Goal: Information Seeking & Learning: Find specific fact

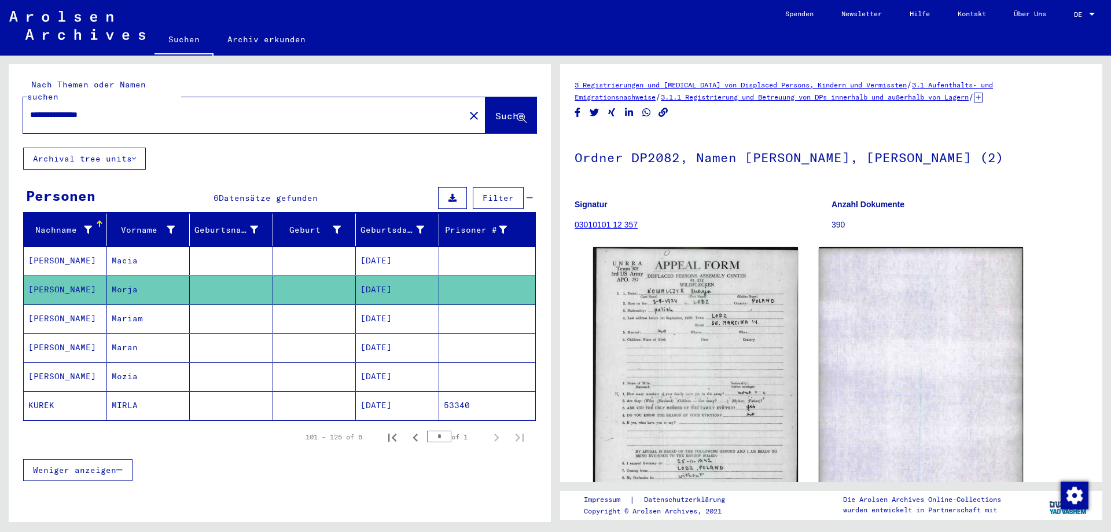
click at [219, 109] on input "**********" at bounding box center [244, 115] width 428 height 12
type input "*"
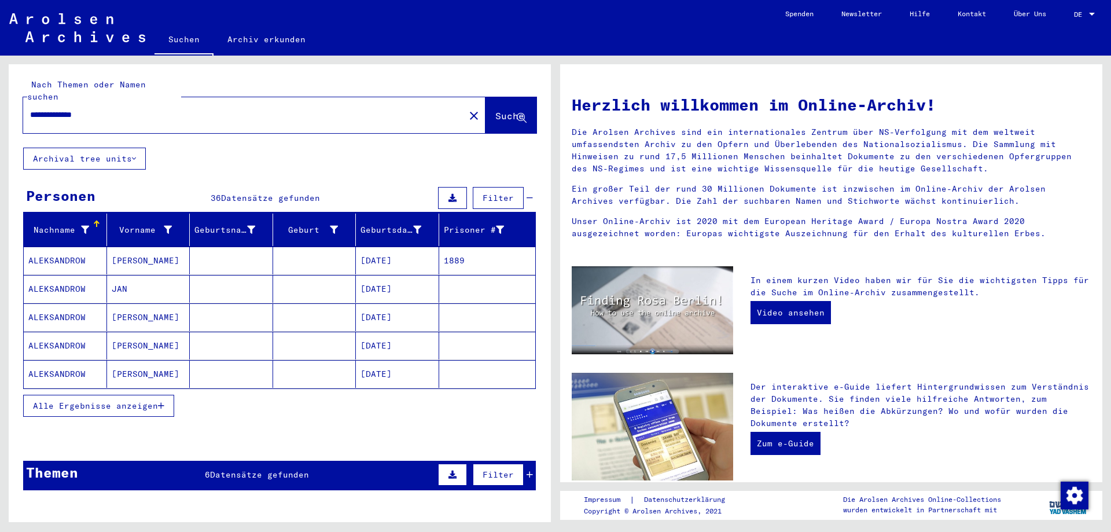
click at [127, 400] on span "Alle Ergebnisse anzeigen" at bounding box center [95, 405] width 125 height 10
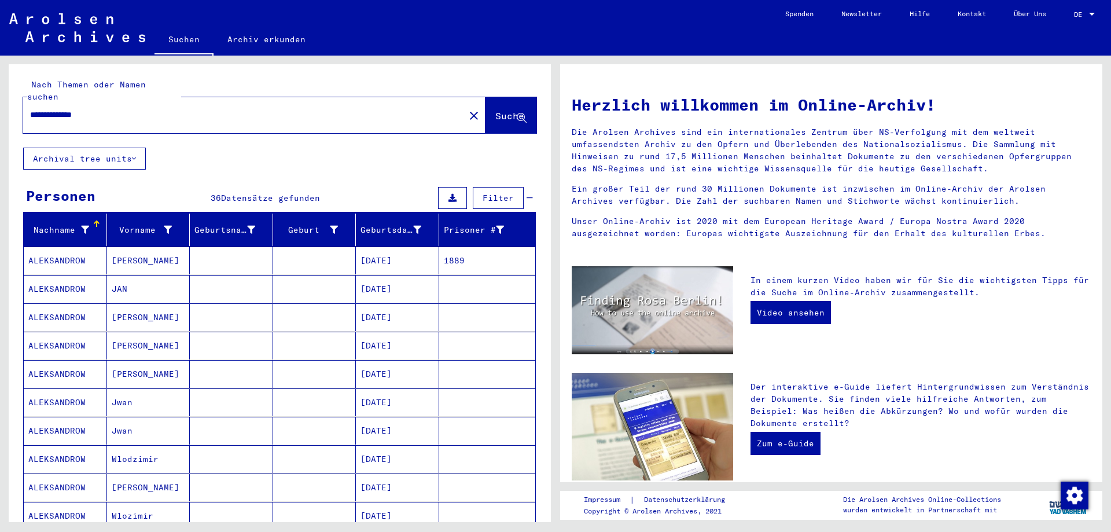
click at [137, 109] on input "**********" at bounding box center [240, 115] width 421 height 12
type input "**********"
click at [495, 110] on span "Suche" at bounding box center [509, 116] width 29 height 12
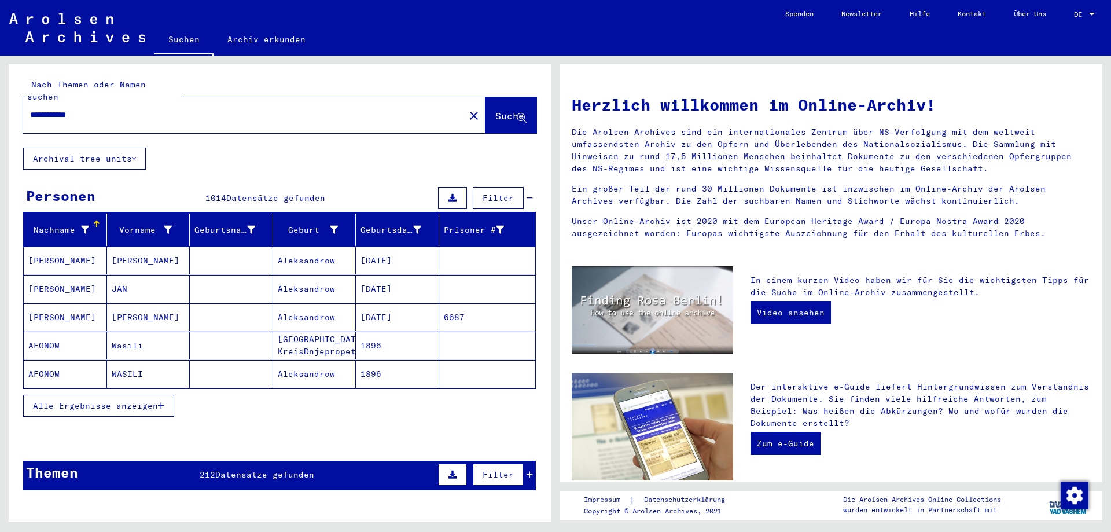
click at [132, 400] on button "Alle Ergebnisse anzeigen" at bounding box center [98, 406] width 151 height 22
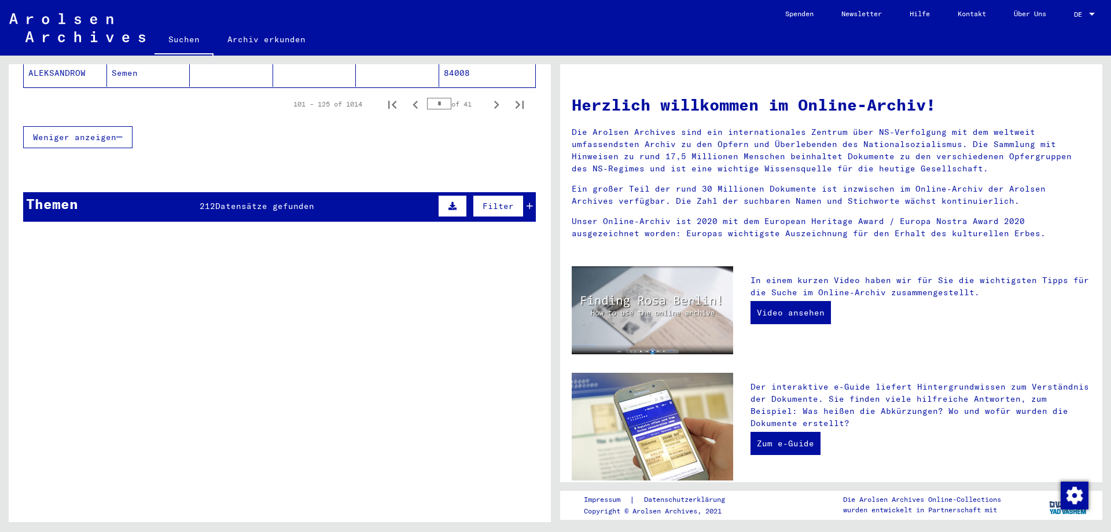
scroll to position [598, 0]
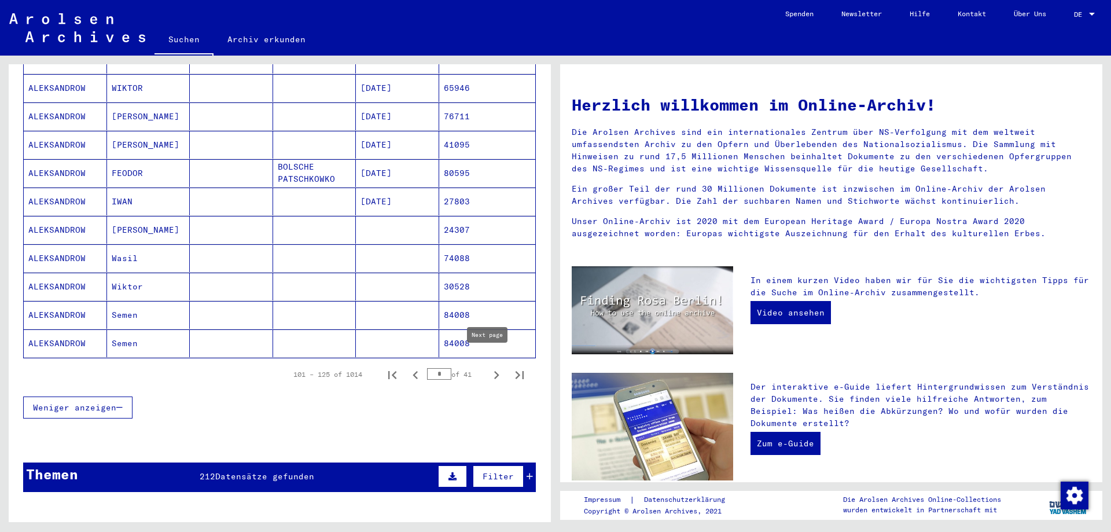
click at [488, 367] on icon "Next page" at bounding box center [496, 375] width 16 height 16
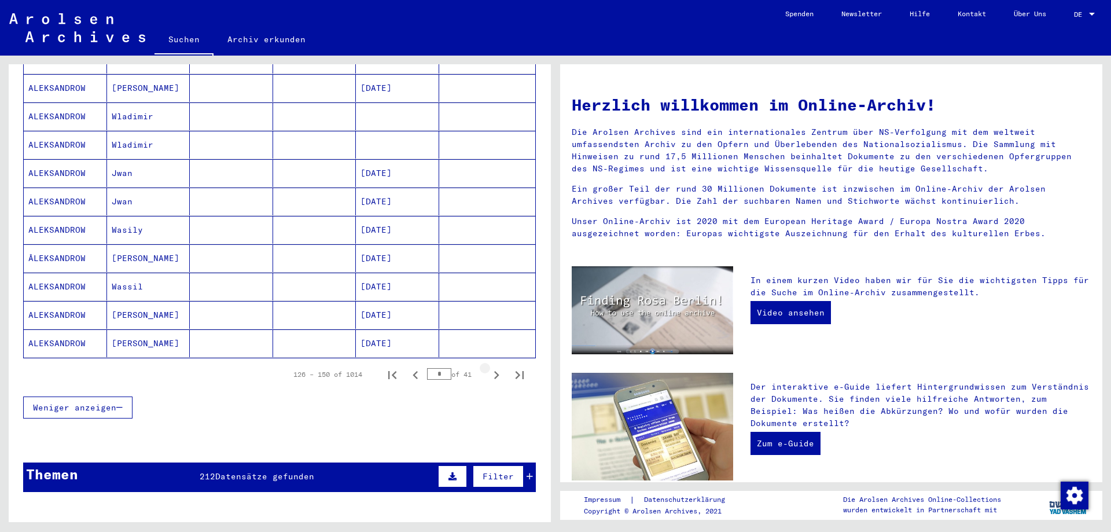
click at [488, 367] on icon "Next page" at bounding box center [496, 375] width 16 height 16
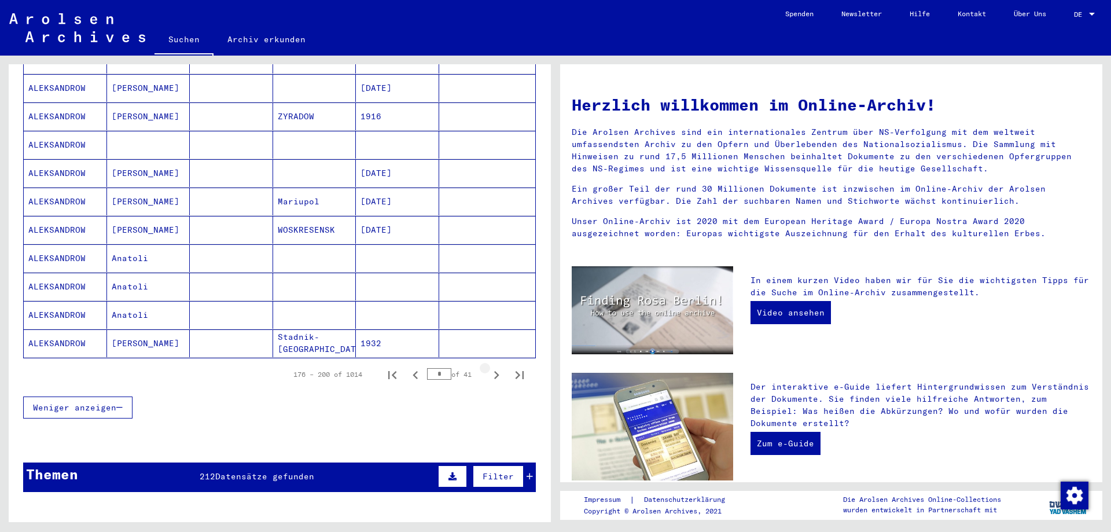
click at [488, 367] on icon "Next page" at bounding box center [496, 375] width 16 height 16
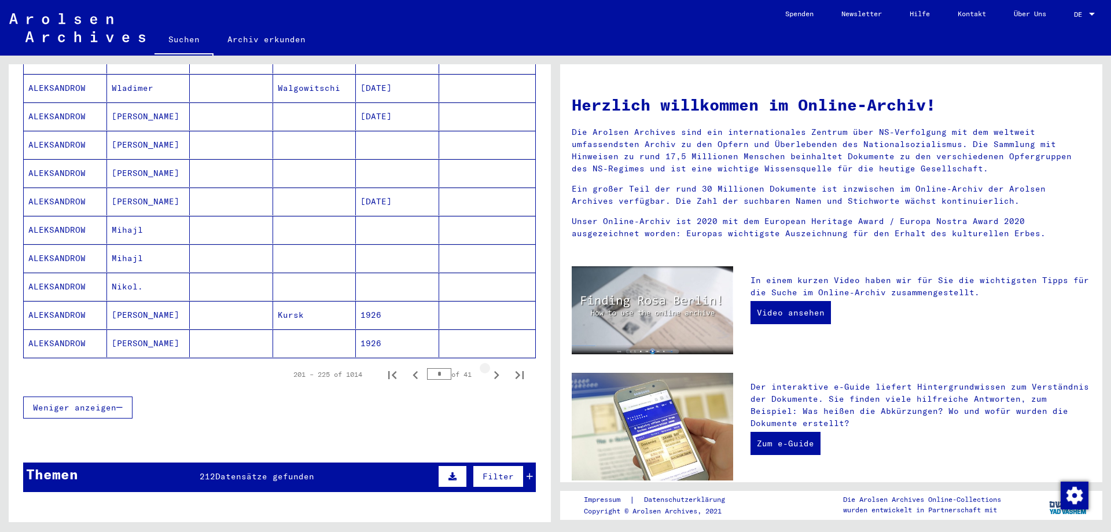
click at [488, 367] on icon "Next page" at bounding box center [496, 375] width 16 height 16
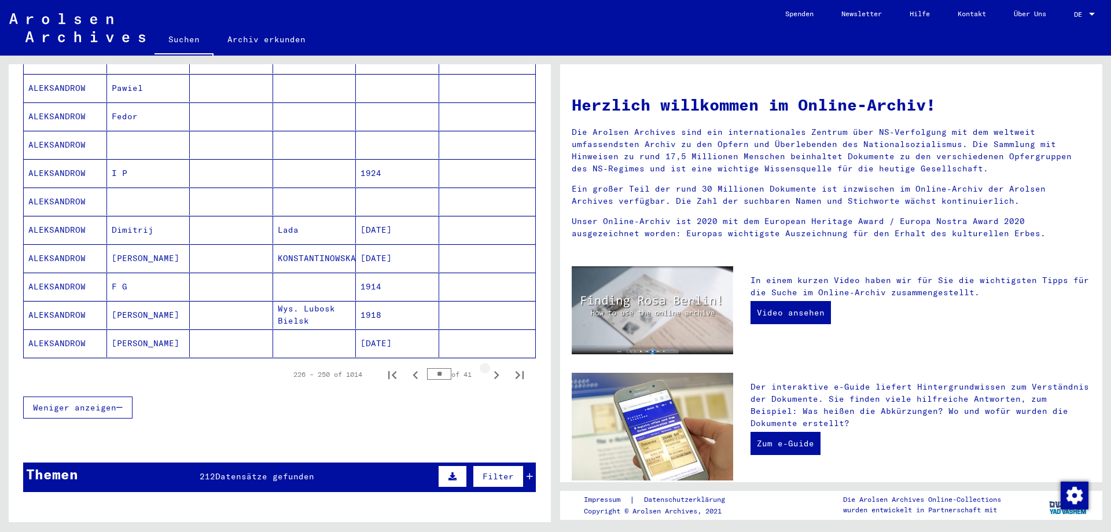
click at [488, 367] on icon "Next page" at bounding box center [496, 375] width 16 height 16
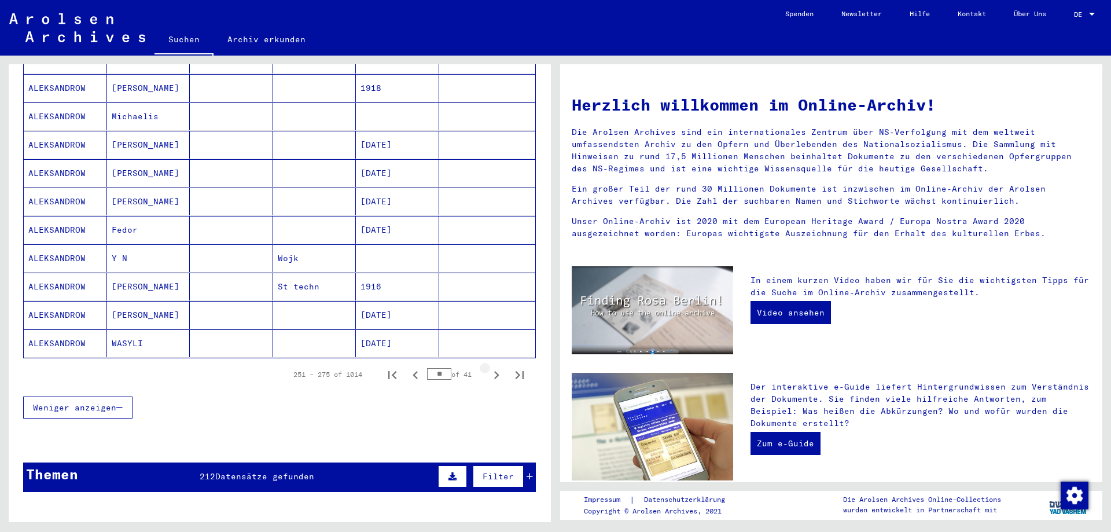
click at [488, 367] on icon "Next page" at bounding box center [496, 375] width 16 height 16
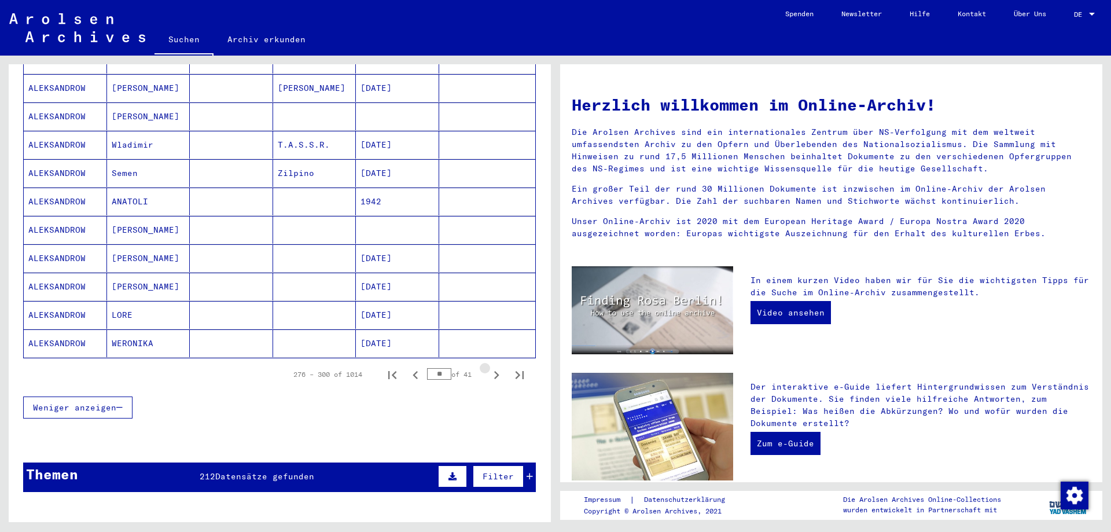
click at [488, 367] on icon "Next page" at bounding box center [496, 375] width 16 height 16
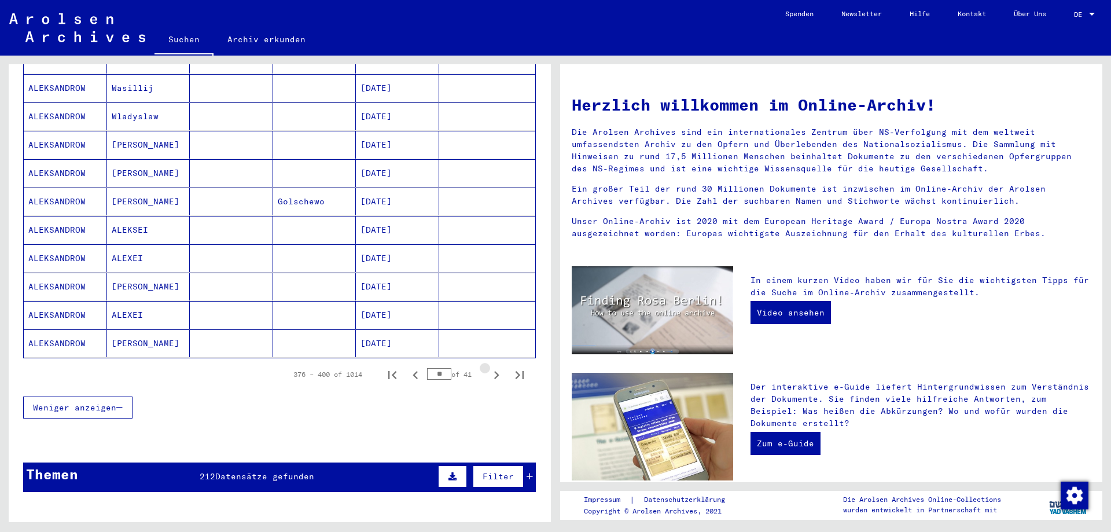
click at [488, 367] on icon "Next page" at bounding box center [496, 375] width 16 height 16
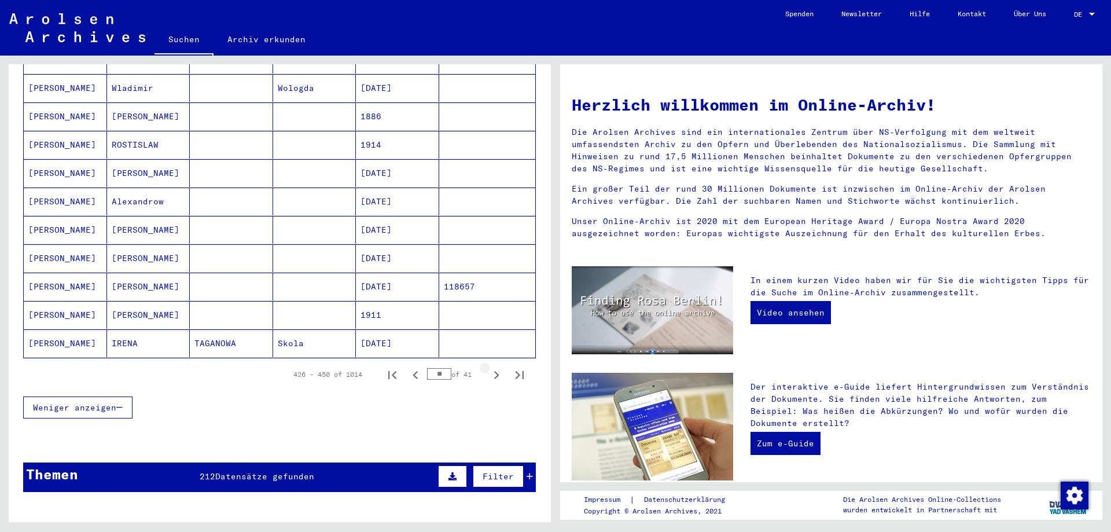
click at [488, 367] on icon "Next page" at bounding box center [496, 375] width 16 height 16
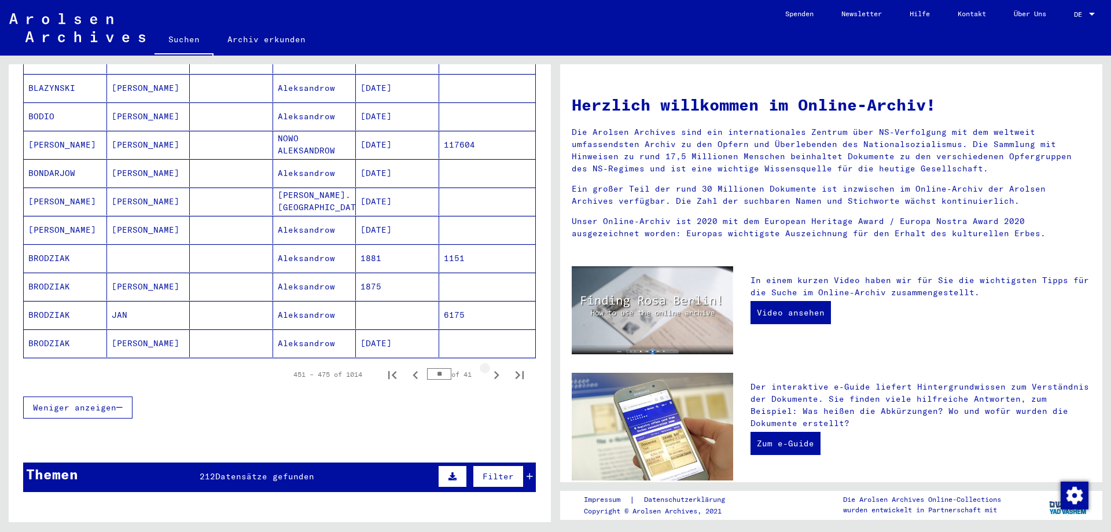
click at [488, 367] on icon "Next page" at bounding box center [496, 375] width 16 height 16
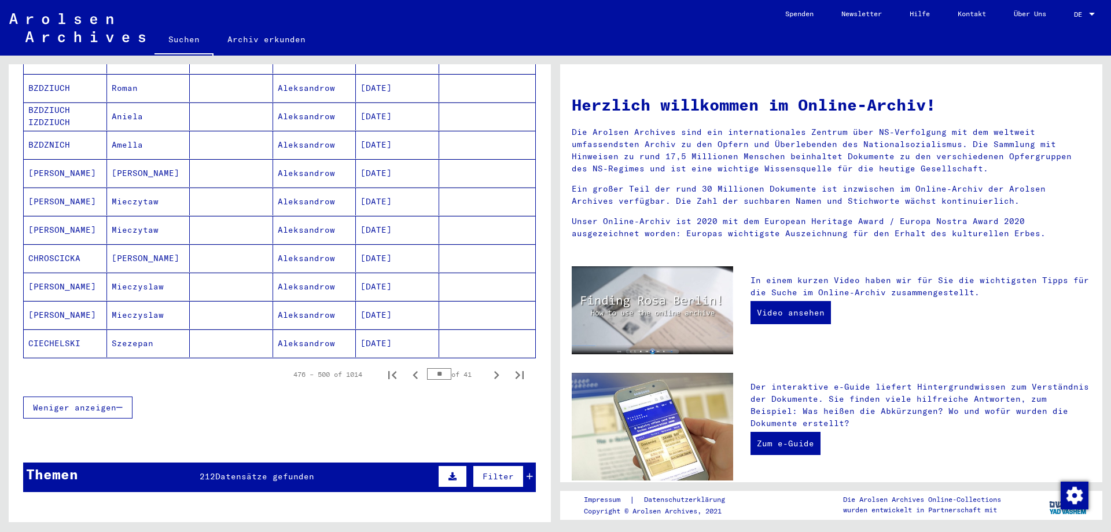
click at [488, 367] on icon "Next page" at bounding box center [496, 375] width 16 height 16
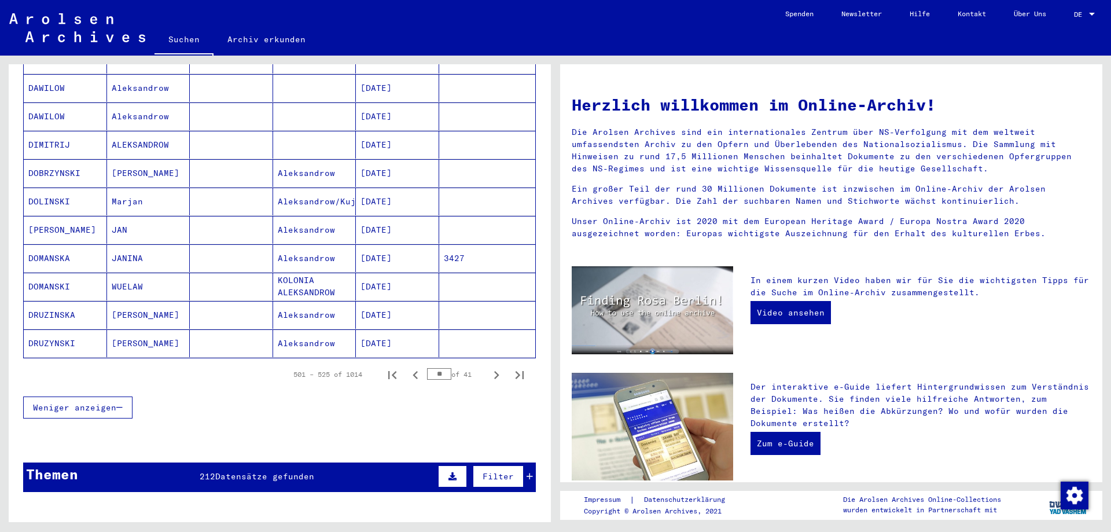
click at [488, 367] on icon "Next page" at bounding box center [496, 375] width 16 height 16
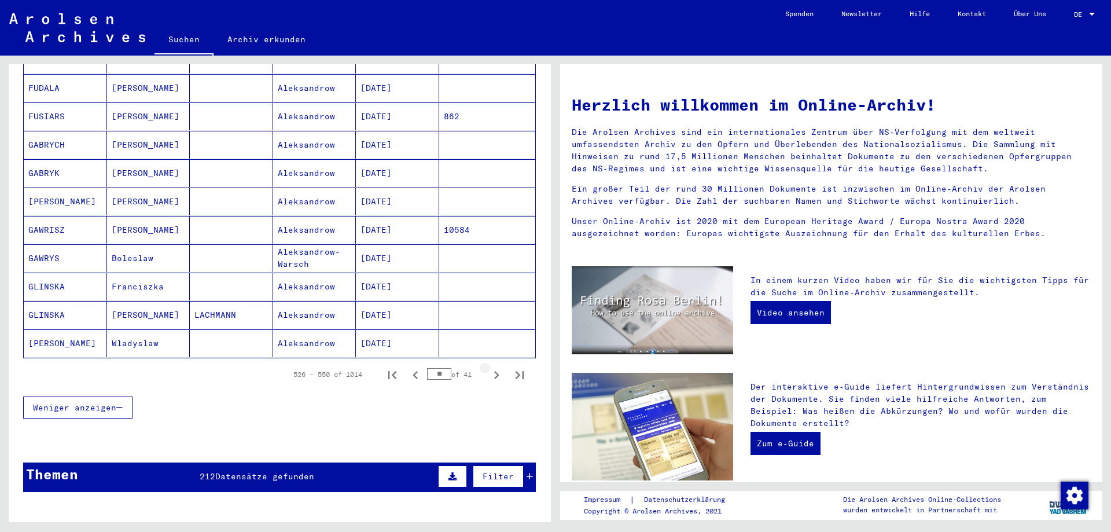
click at [488, 367] on icon "Next page" at bounding box center [496, 375] width 16 height 16
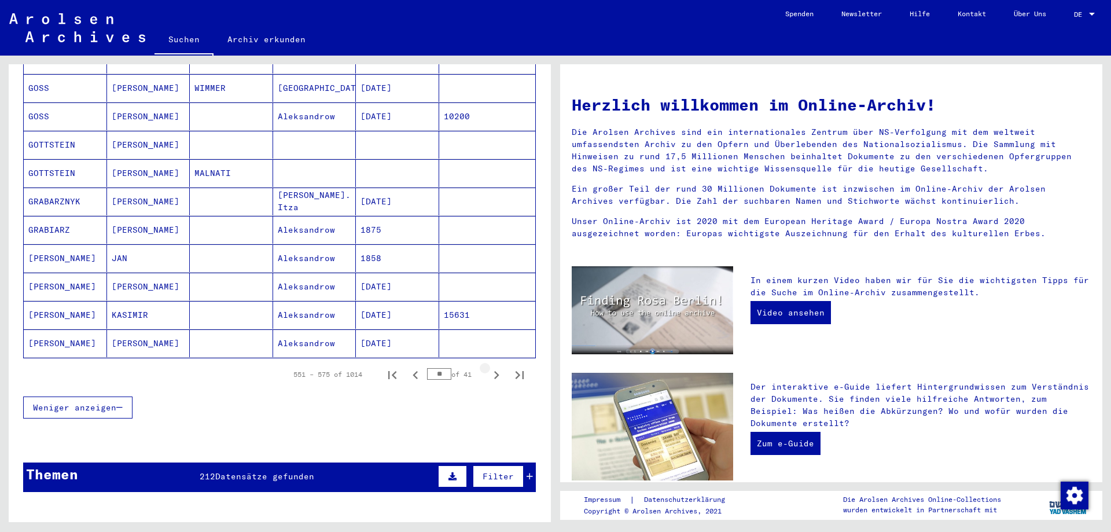
click at [488, 367] on icon "Next page" at bounding box center [496, 375] width 16 height 16
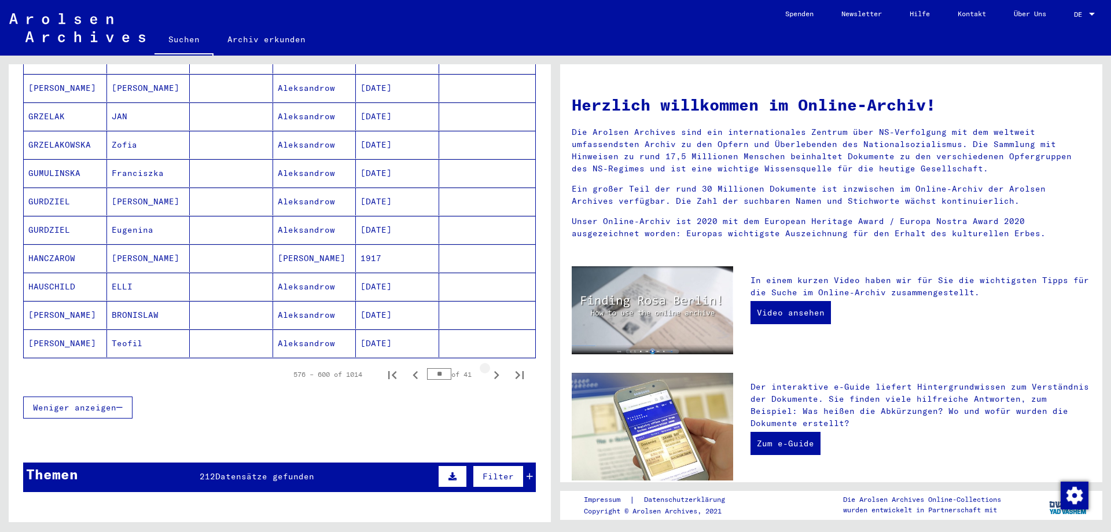
click at [488, 367] on icon "Next page" at bounding box center [496, 375] width 16 height 16
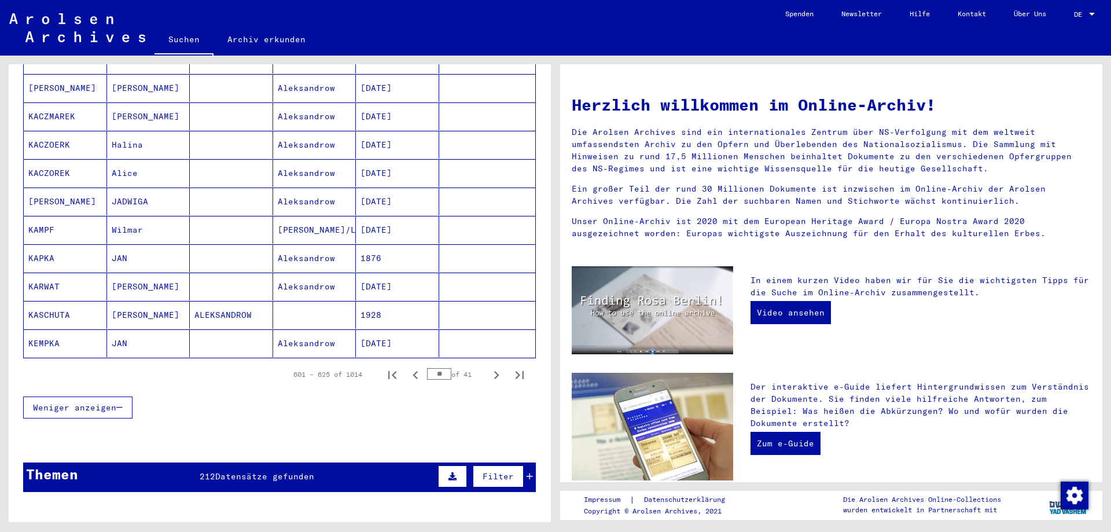
click at [488, 367] on icon "Next page" at bounding box center [496, 375] width 16 height 16
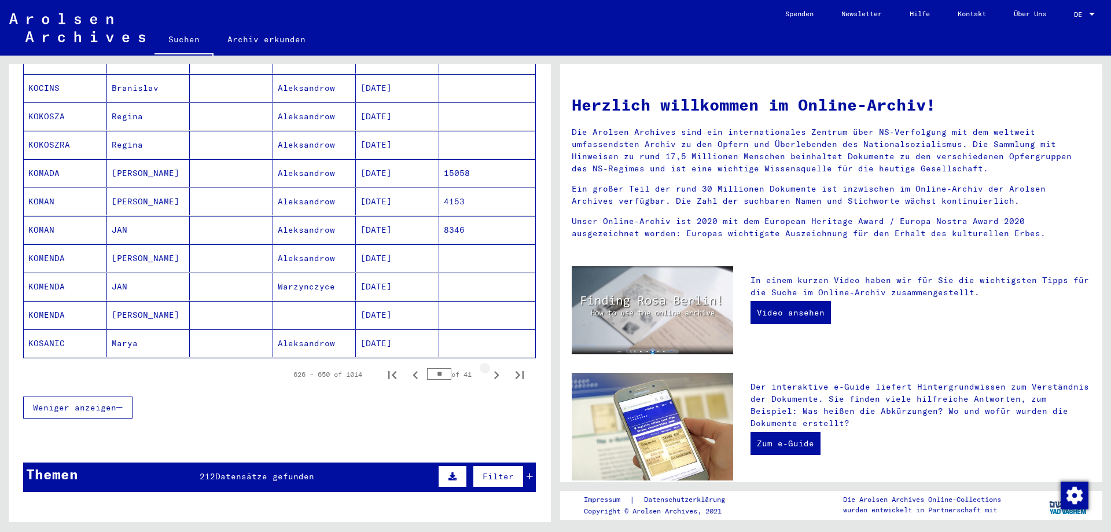
click at [488, 367] on icon "Next page" at bounding box center [496, 375] width 16 height 16
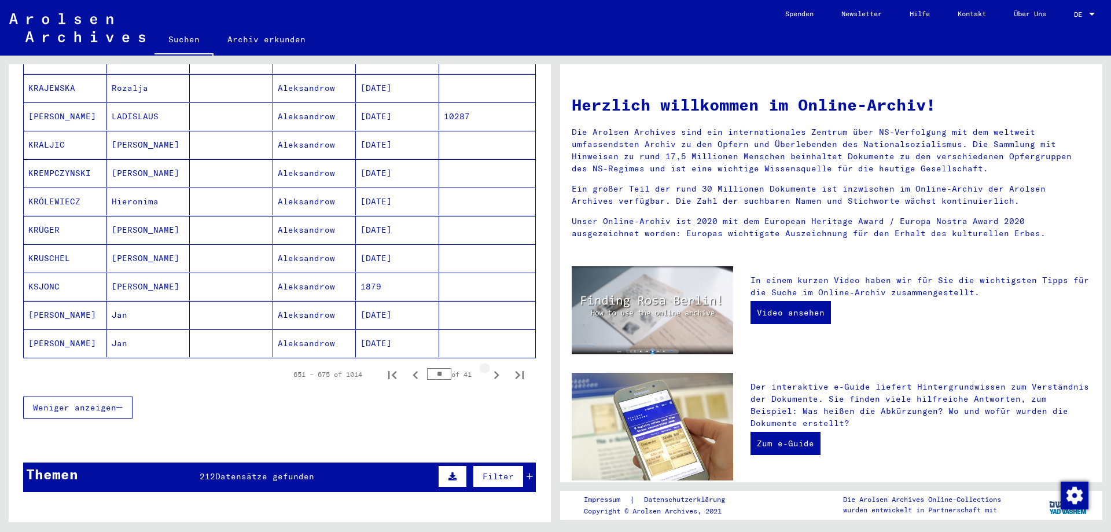
click at [488, 367] on icon "Next page" at bounding box center [496, 375] width 16 height 16
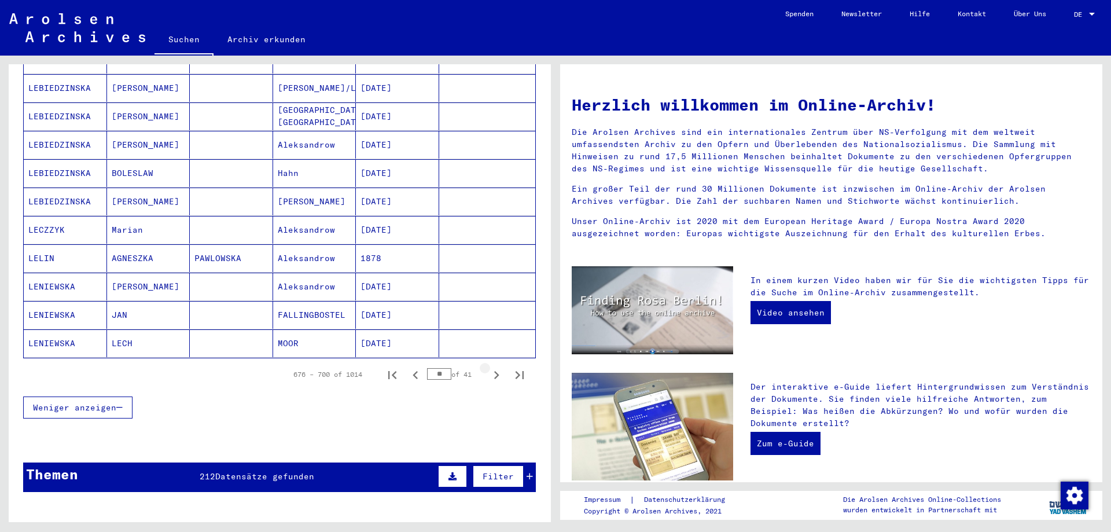
click at [488, 367] on icon "Next page" at bounding box center [496, 375] width 16 height 16
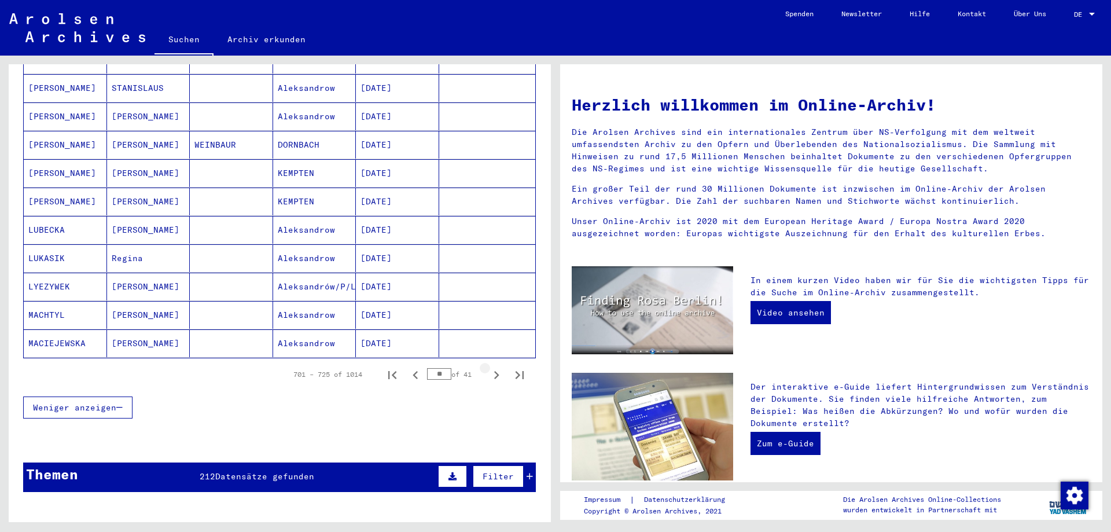
click at [488, 367] on icon "Next page" at bounding box center [496, 375] width 16 height 16
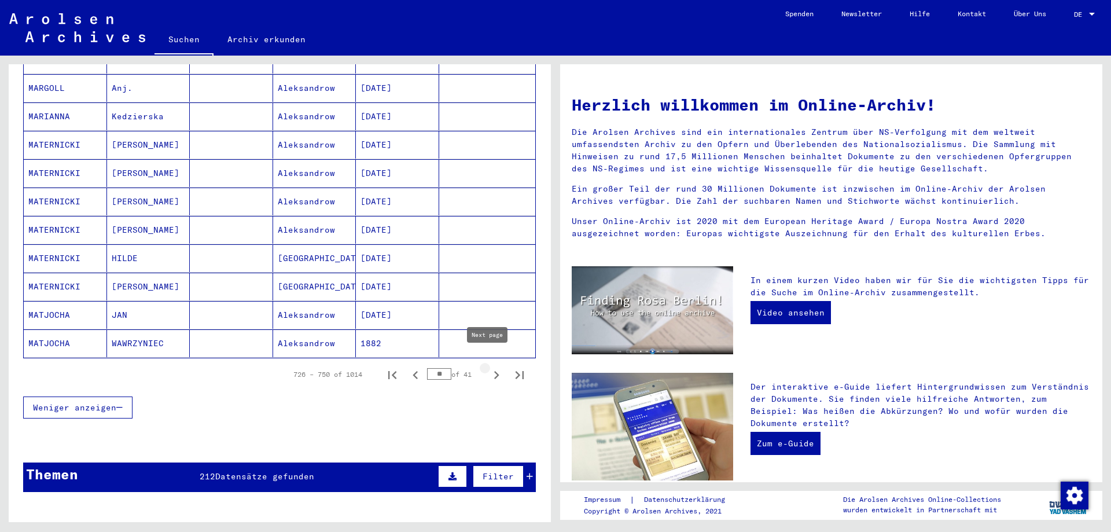
click at [488, 367] on icon "Next page" at bounding box center [496, 375] width 16 height 16
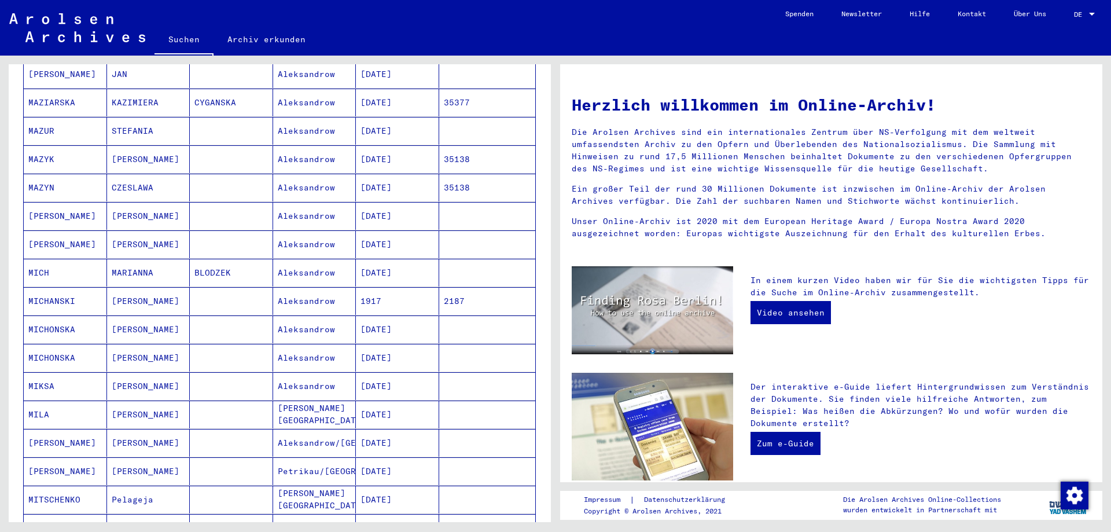
scroll to position [463, 0]
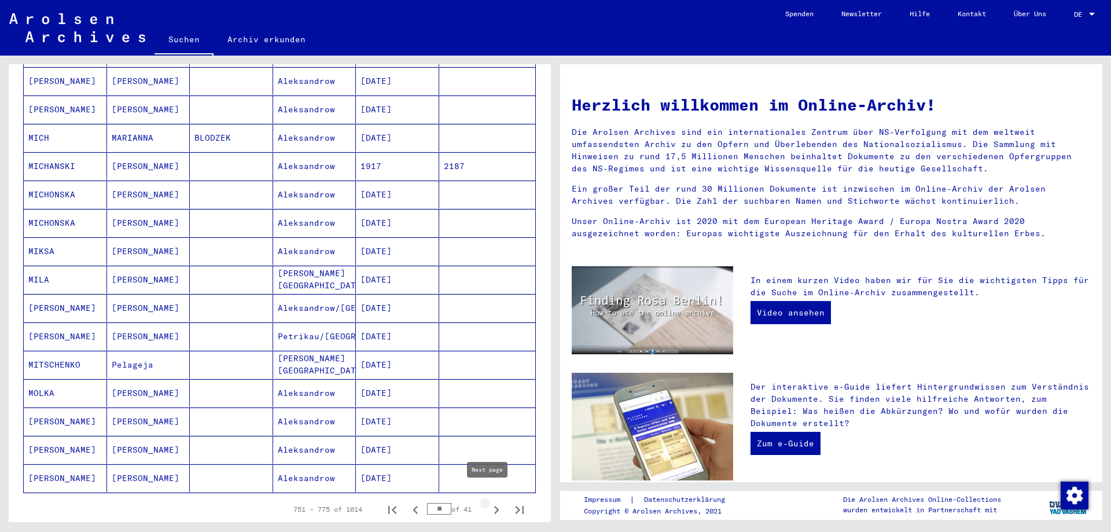
click at [492, 502] on icon "Next page" at bounding box center [496, 510] width 16 height 16
type input "**"
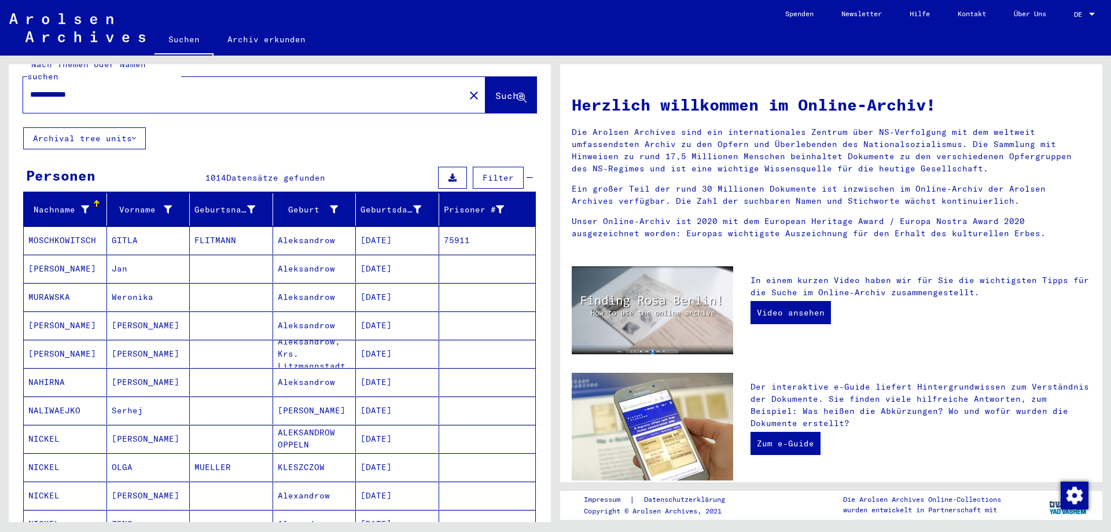
scroll to position [0, 0]
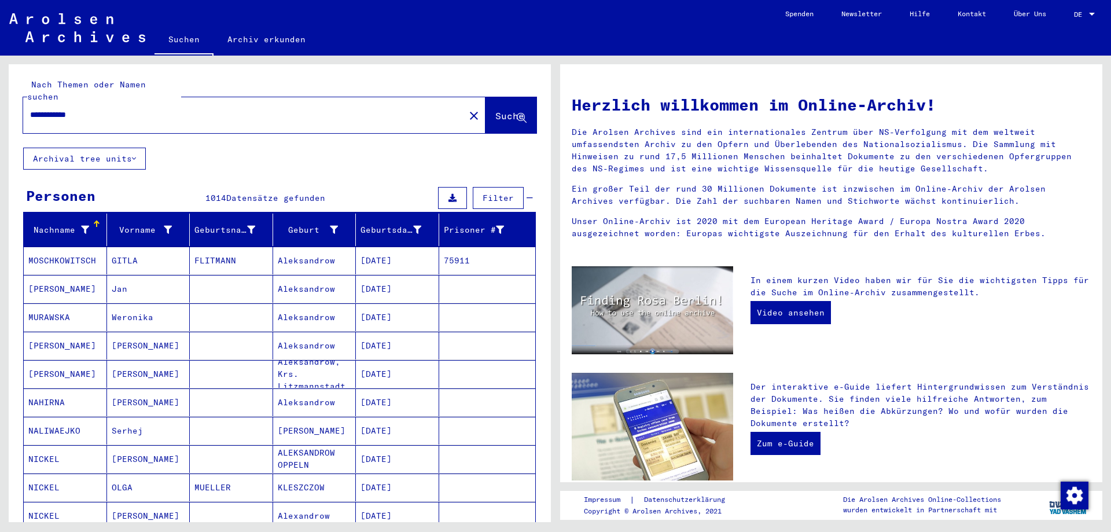
click at [121, 109] on input "**********" at bounding box center [240, 115] width 421 height 12
type input "*"
click at [495, 110] on span "Suche" at bounding box center [509, 116] width 29 height 12
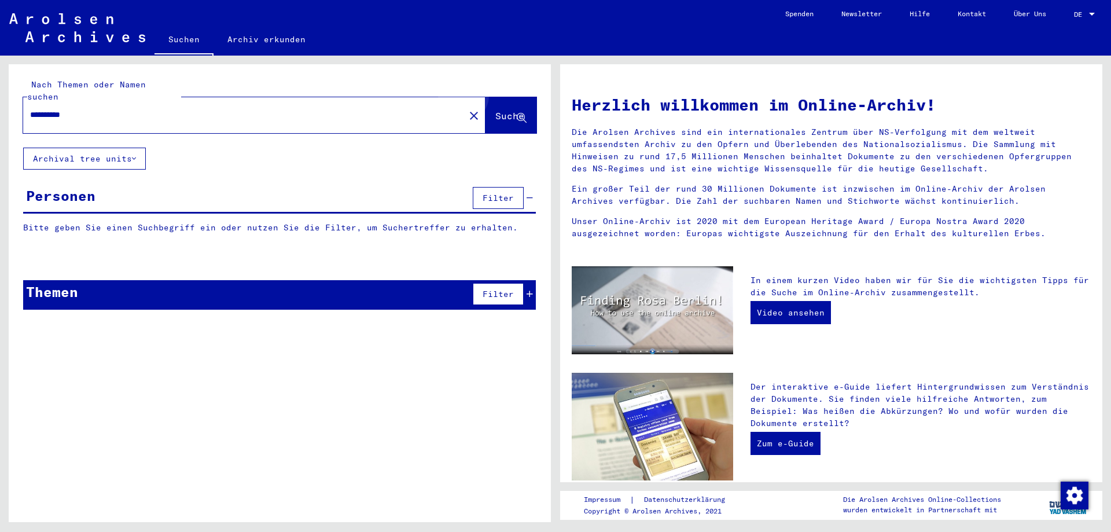
click at [505, 110] on span "Suche" at bounding box center [509, 116] width 29 height 12
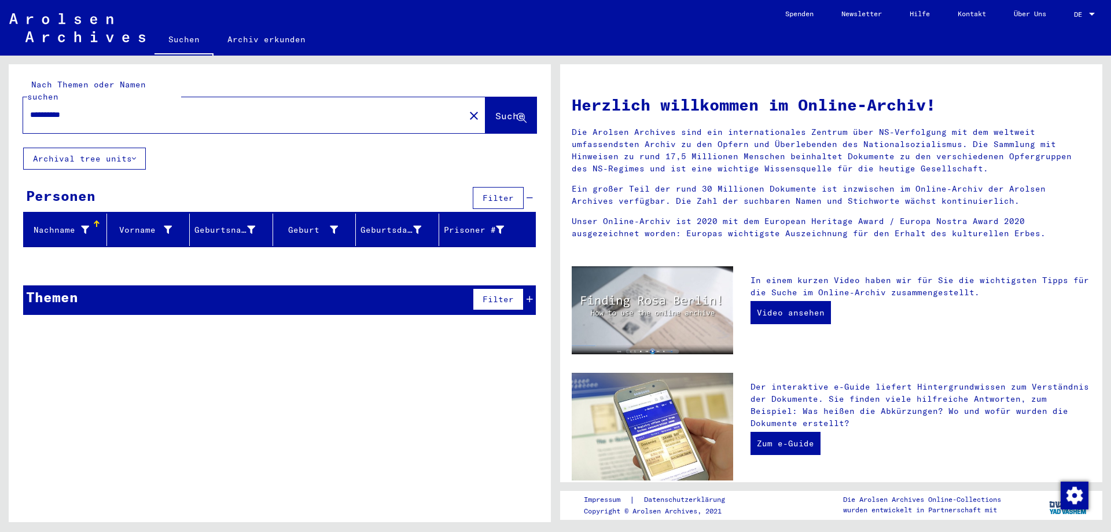
click at [100, 109] on input "**********" at bounding box center [240, 115] width 421 height 12
click at [495, 110] on span "Suche" at bounding box center [509, 116] width 29 height 12
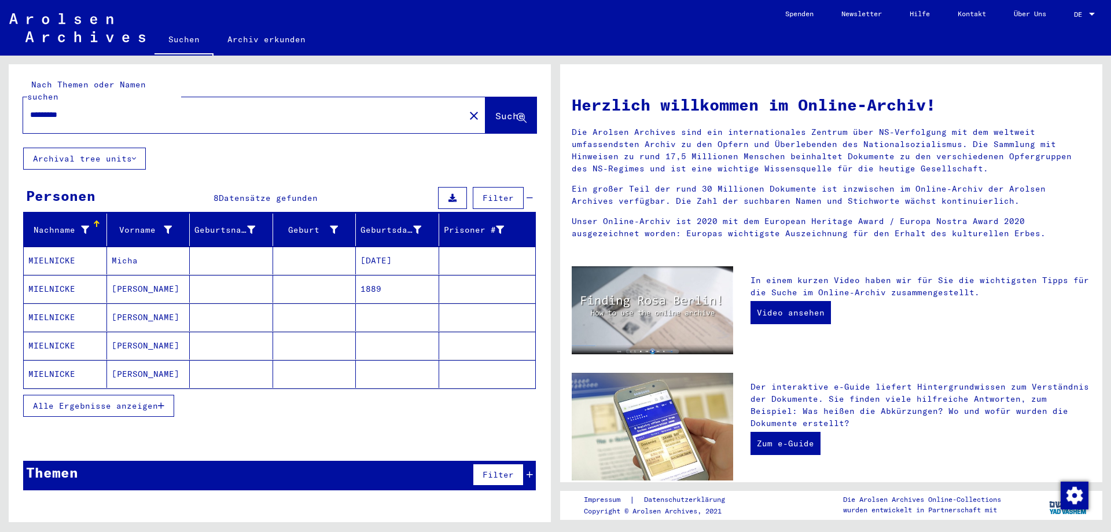
click at [121, 400] on span "Alle Ergebnisse anzeigen" at bounding box center [95, 405] width 125 height 10
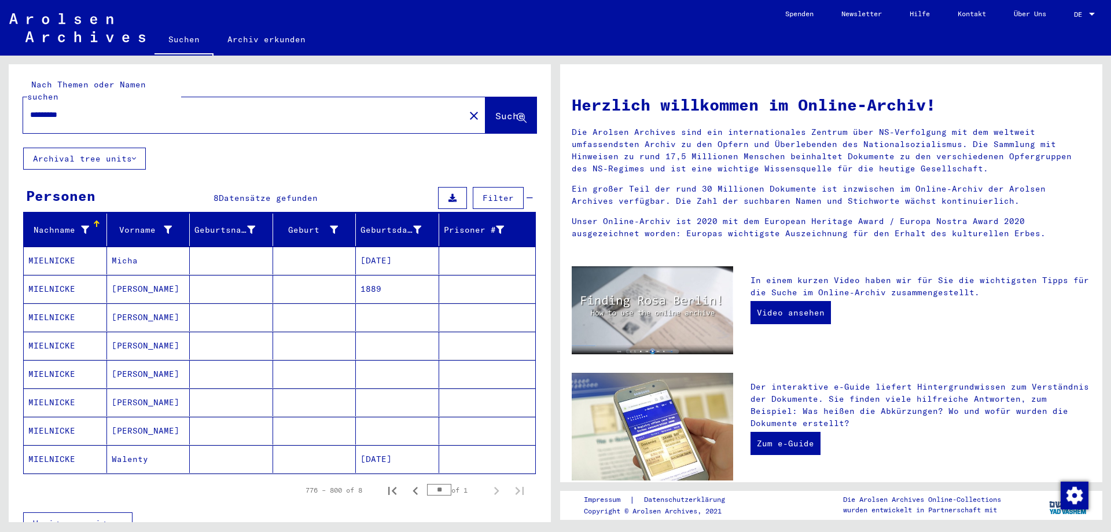
click at [49, 445] on mat-cell "MIELNICKE" at bounding box center [65, 459] width 83 height 28
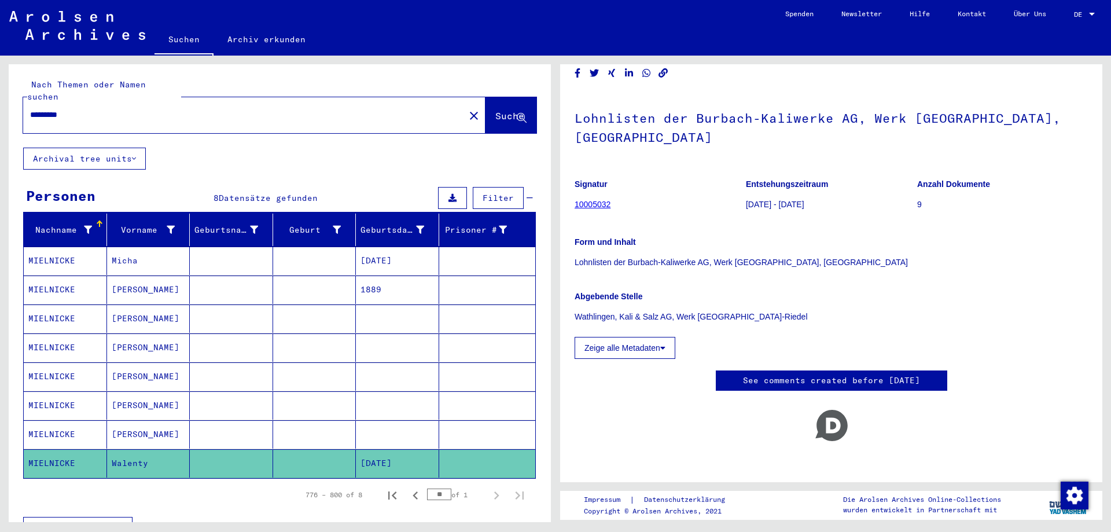
scroll to position [64, 0]
click at [42, 246] on mat-cell "MIELNICKE" at bounding box center [65, 260] width 83 height 28
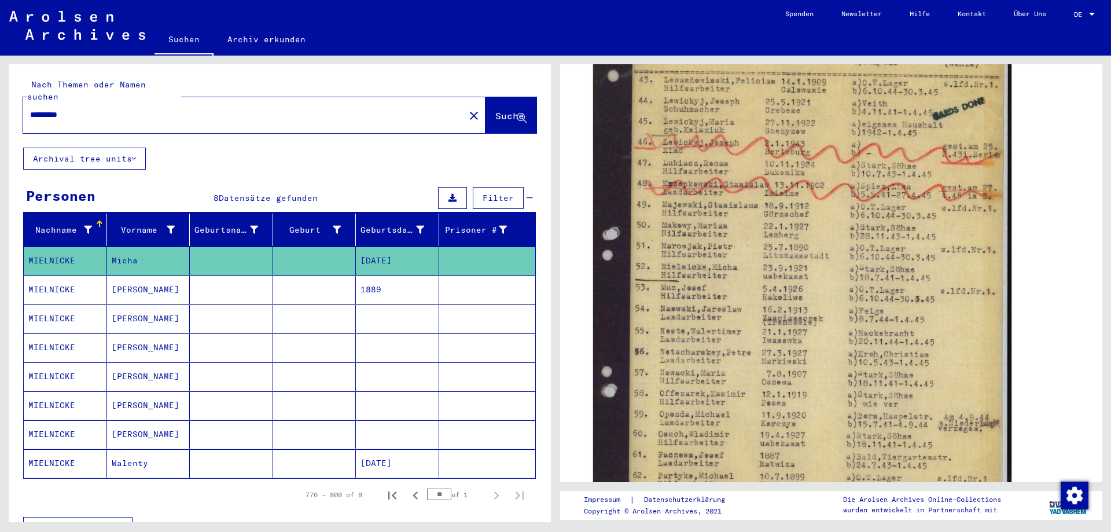
click at [87, 109] on input "*********" at bounding box center [244, 115] width 428 height 12
click at [495, 110] on span "Suche" at bounding box center [509, 116] width 29 height 12
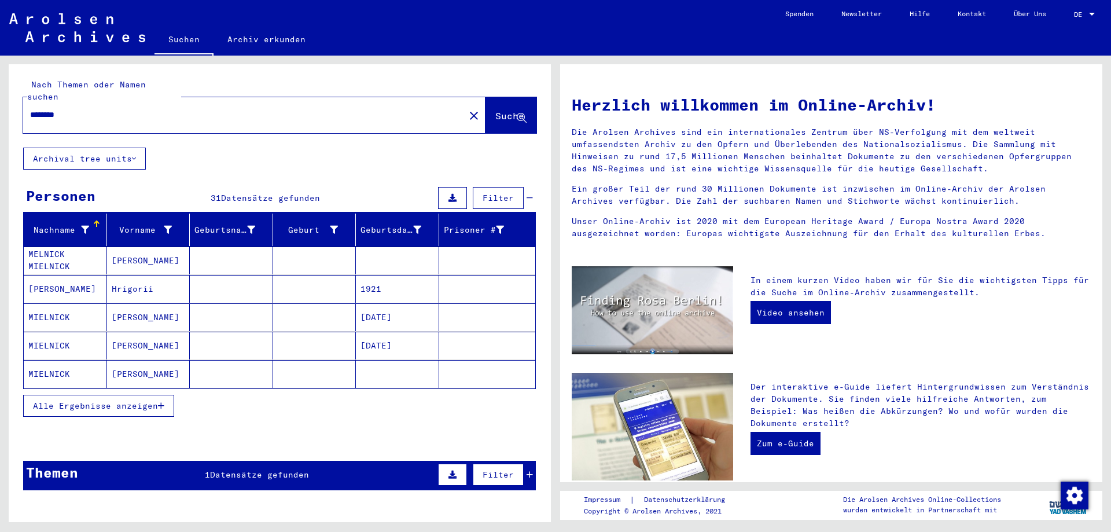
click at [127, 400] on span "Alle Ergebnisse anzeigen" at bounding box center [95, 405] width 125 height 10
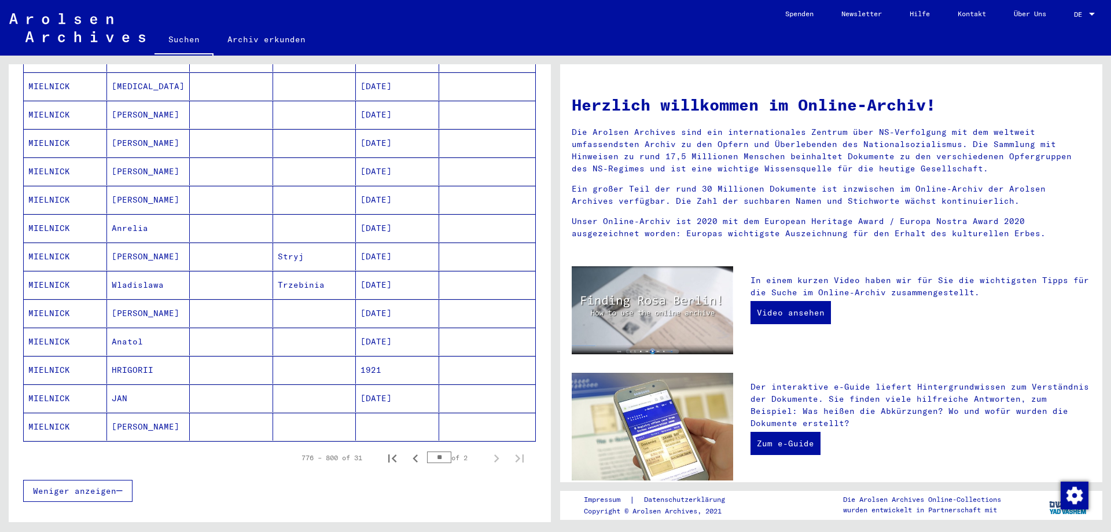
scroll to position [540, 0]
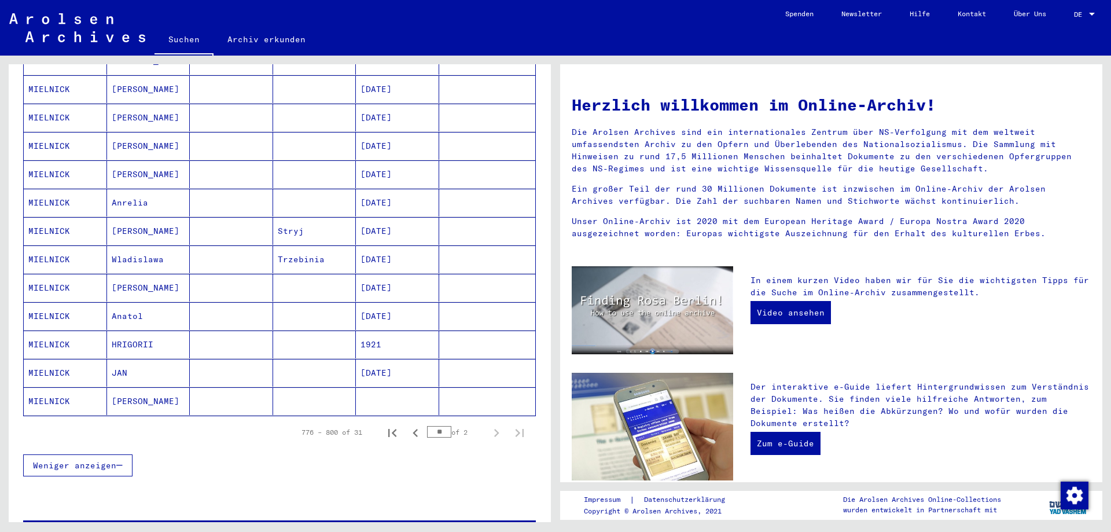
click at [54, 391] on mat-cell "MIELNICK" at bounding box center [65, 401] width 83 height 28
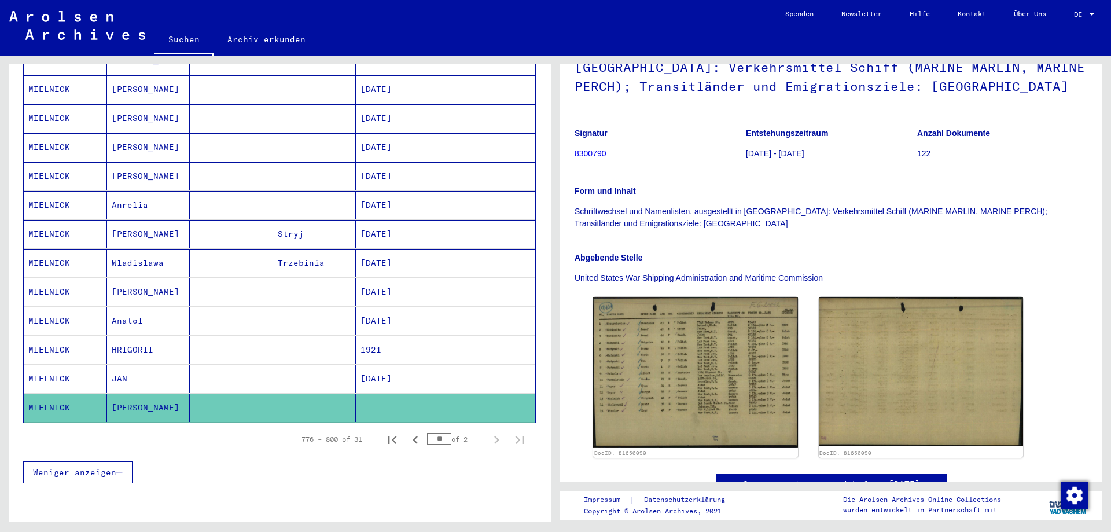
scroll to position [135, 0]
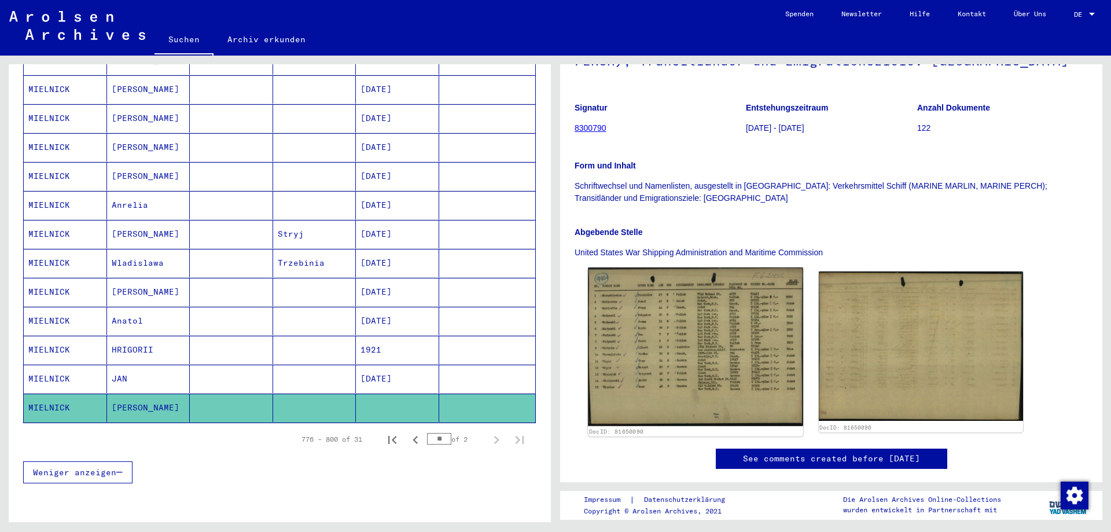
click at [687, 314] on img at bounding box center [695, 346] width 215 height 159
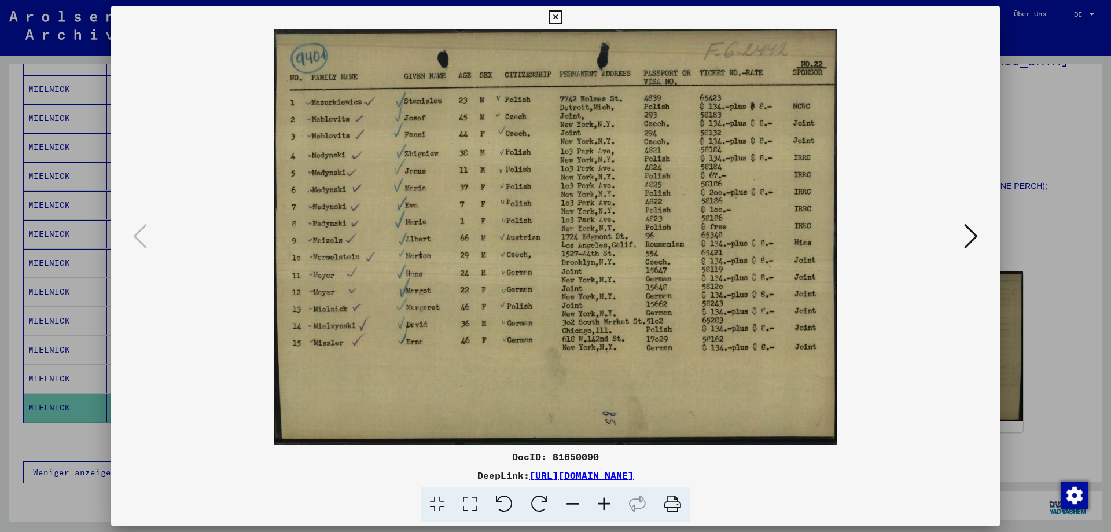
click at [554, 14] on icon at bounding box center [554, 17] width 13 height 14
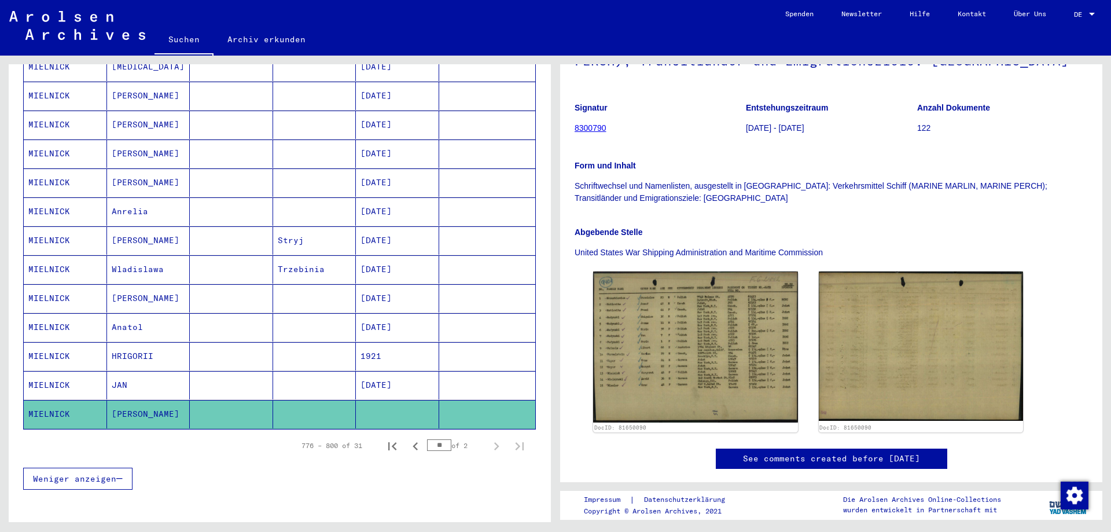
scroll to position [669, 0]
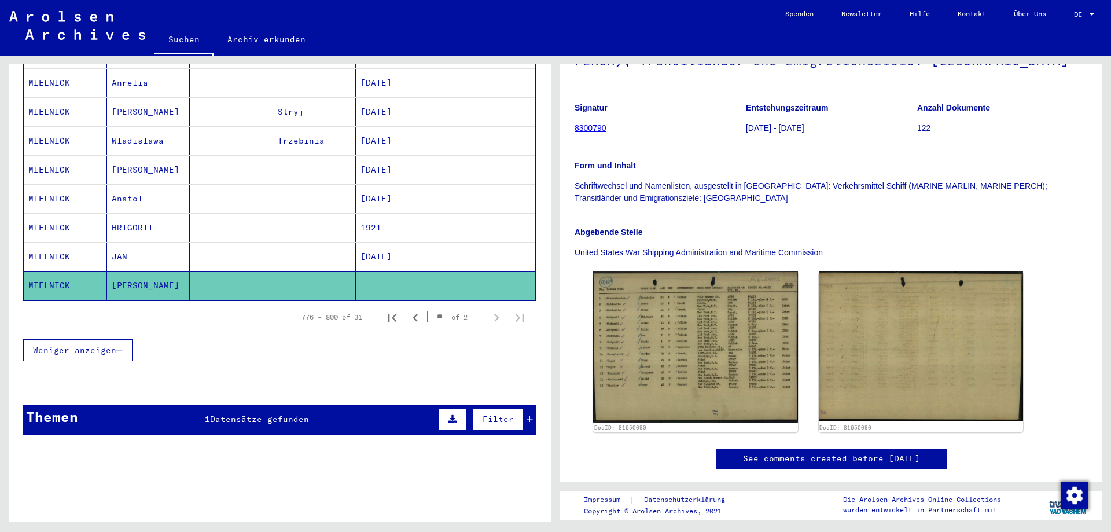
click at [249, 414] on span "Datensätze gefunden" at bounding box center [259, 419] width 99 height 10
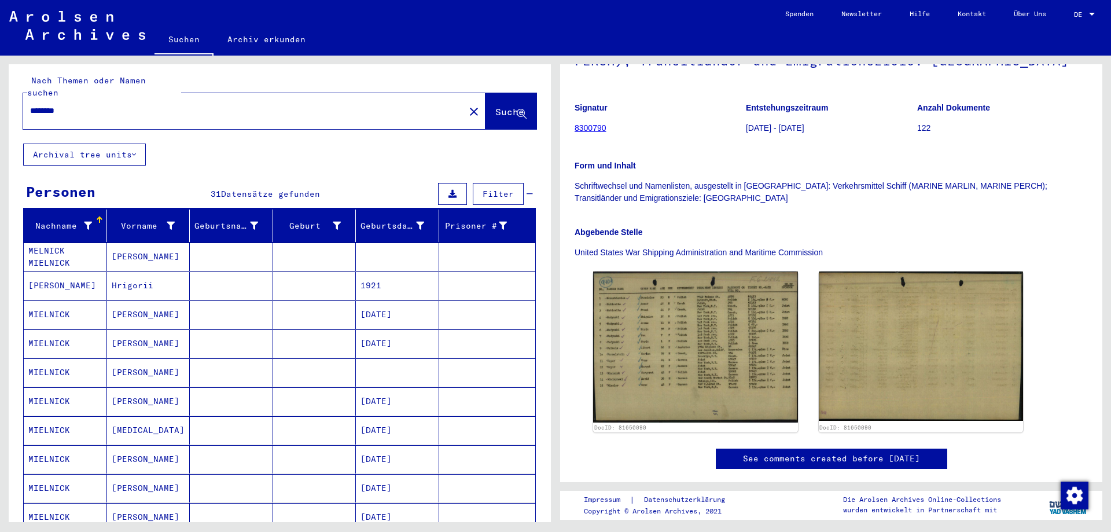
scroll to position [3, 0]
click at [83, 105] on input "********" at bounding box center [244, 111] width 428 height 12
type input "*********"
click at [495, 106] on span "Suche" at bounding box center [509, 112] width 29 height 12
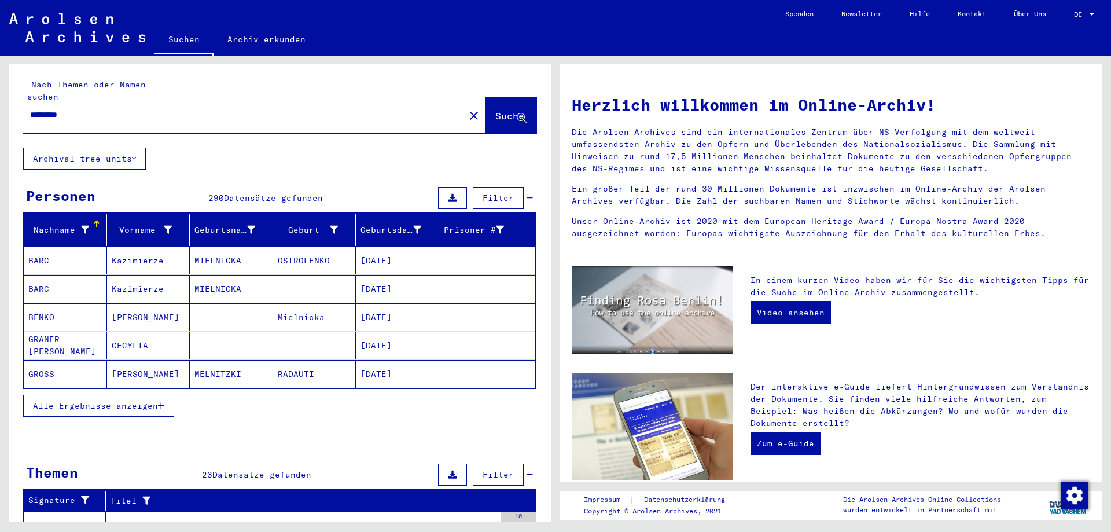
click at [88, 399] on button "Alle Ergebnisse anzeigen" at bounding box center [98, 406] width 151 height 22
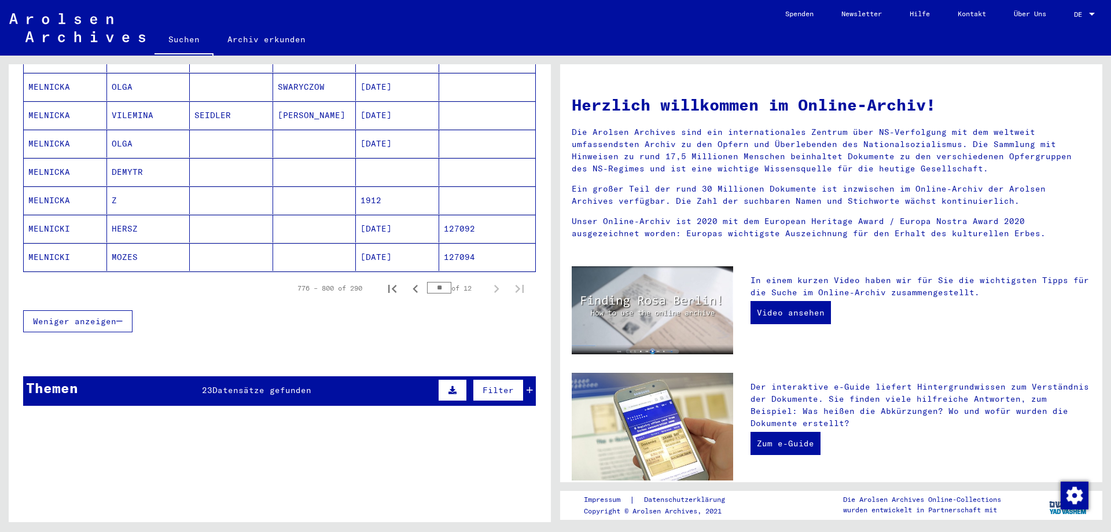
scroll to position [810, 0]
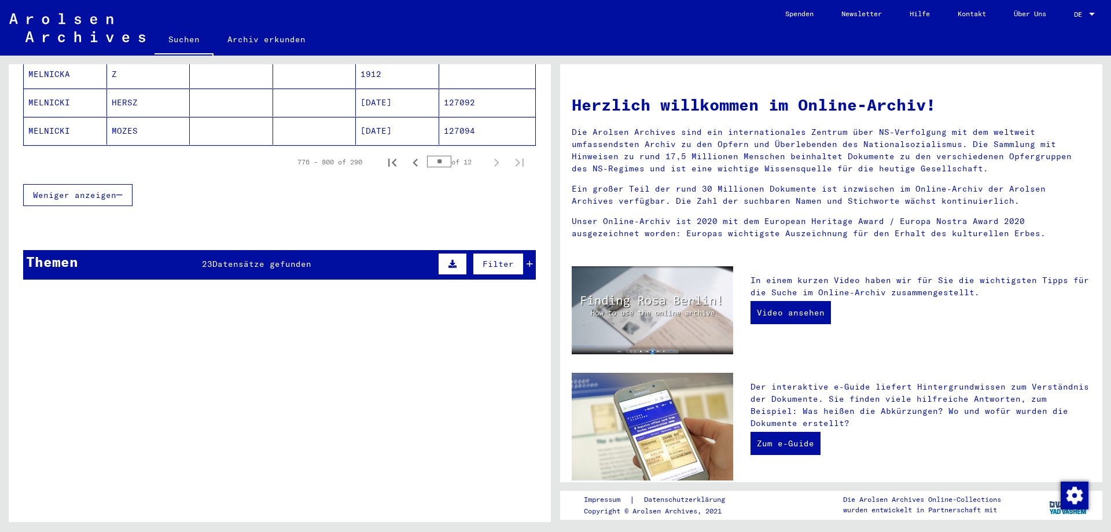
click at [206, 259] on span "23" at bounding box center [207, 264] width 10 height 10
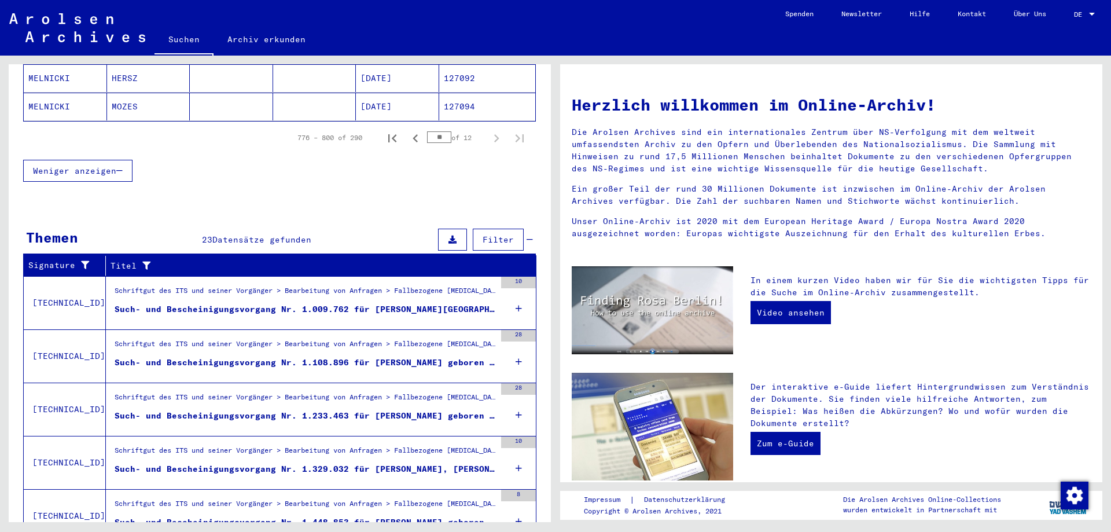
scroll to position [877, 0]
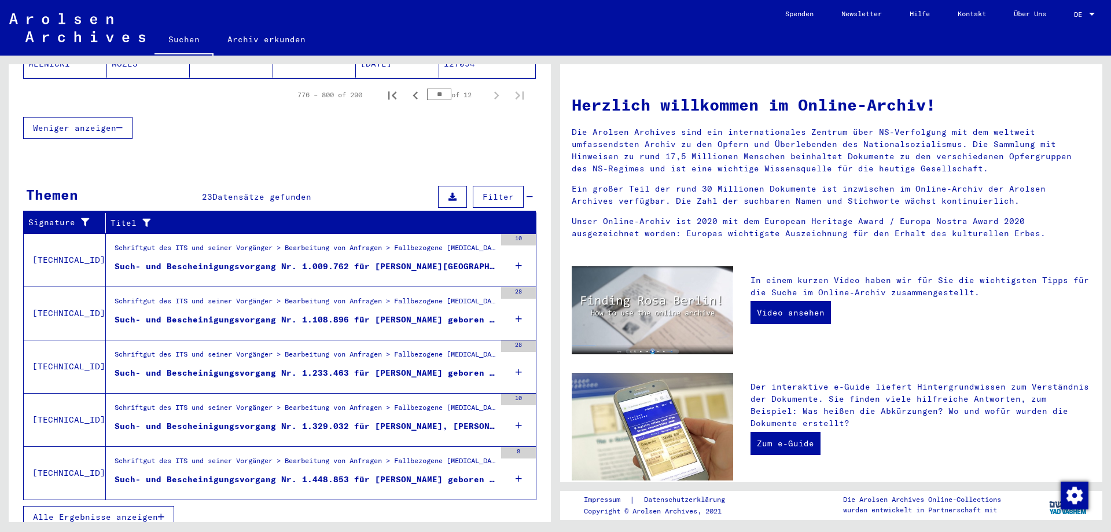
click at [125, 506] on button "Alle Ergebnisse anzeigen" at bounding box center [98, 517] width 151 height 22
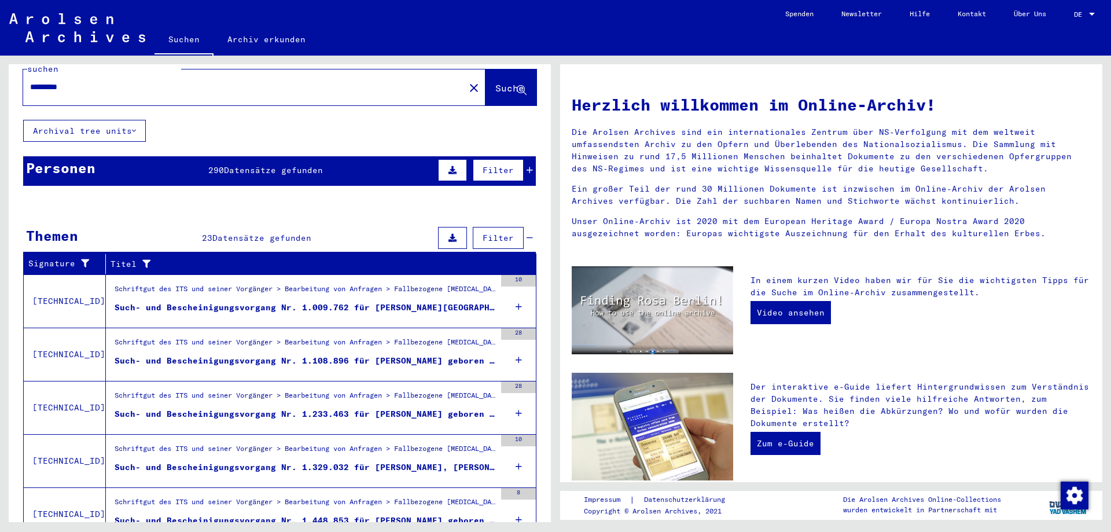
scroll to position [0, 0]
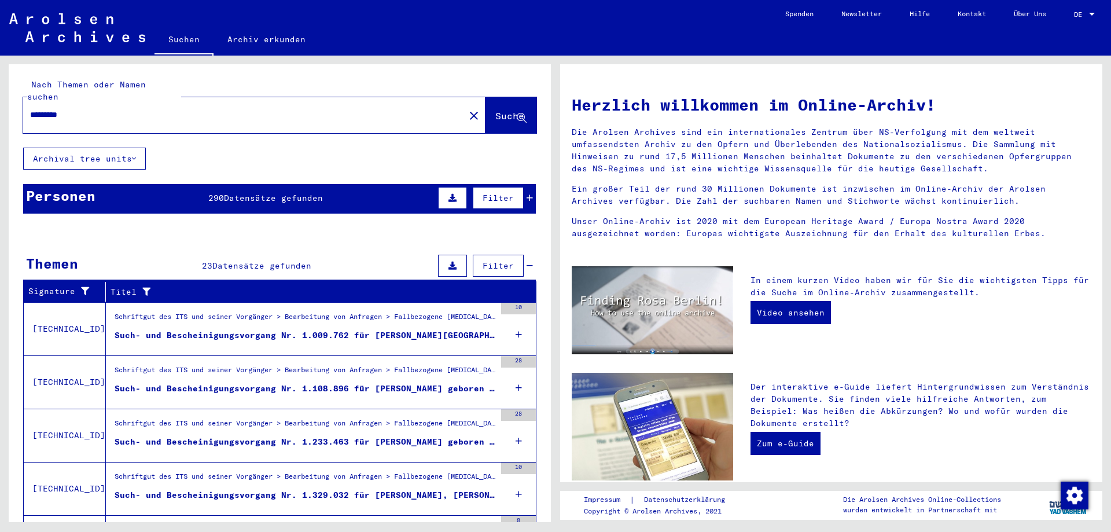
click at [271, 193] on span "Datensätze gefunden" at bounding box center [273, 198] width 99 height 10
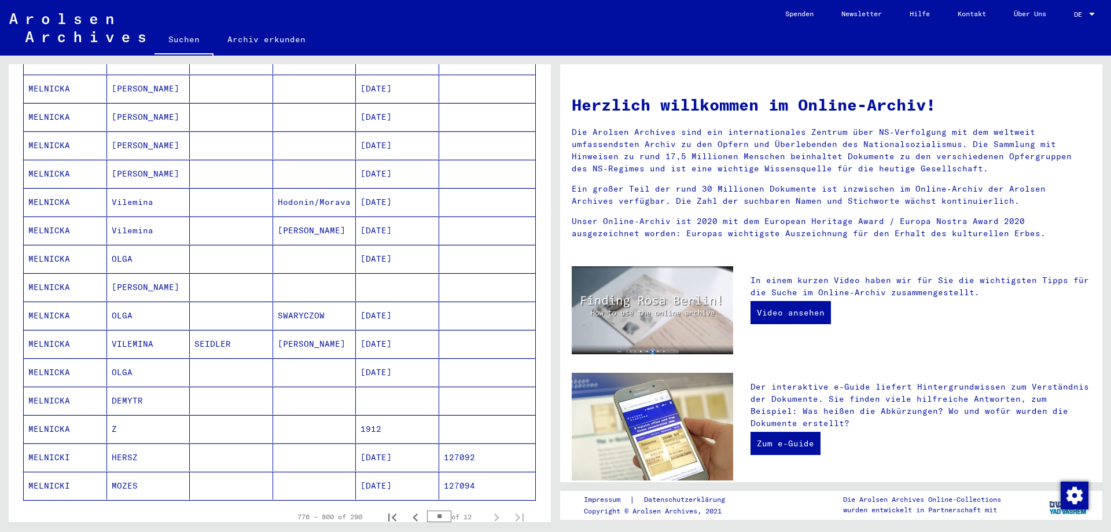
scroll to position [540, 0]
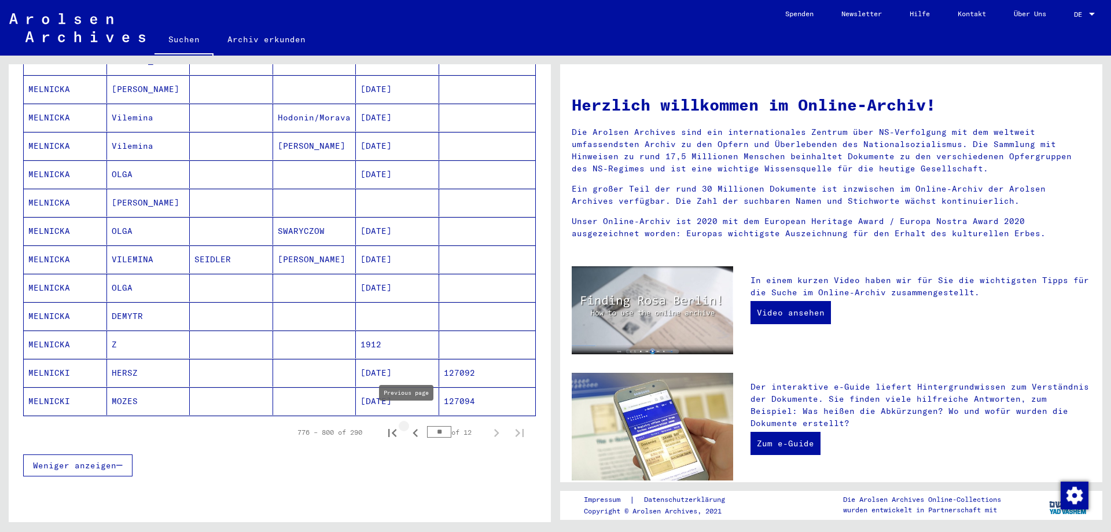
click at [408, 425] on icon "Previous page" at bounding box center [415, 433] width 16 height 16
type input "**"
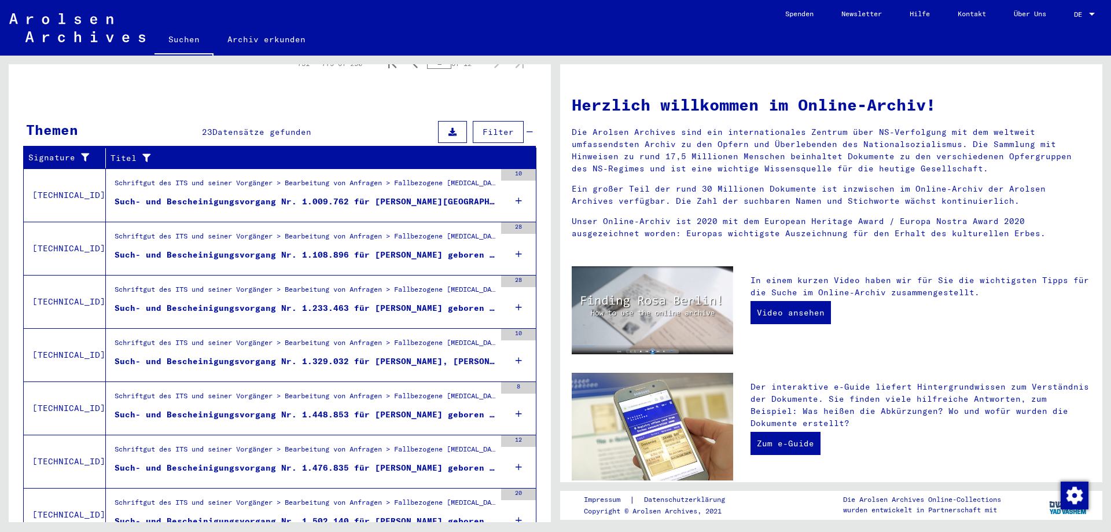
scroll to position [0, 0]
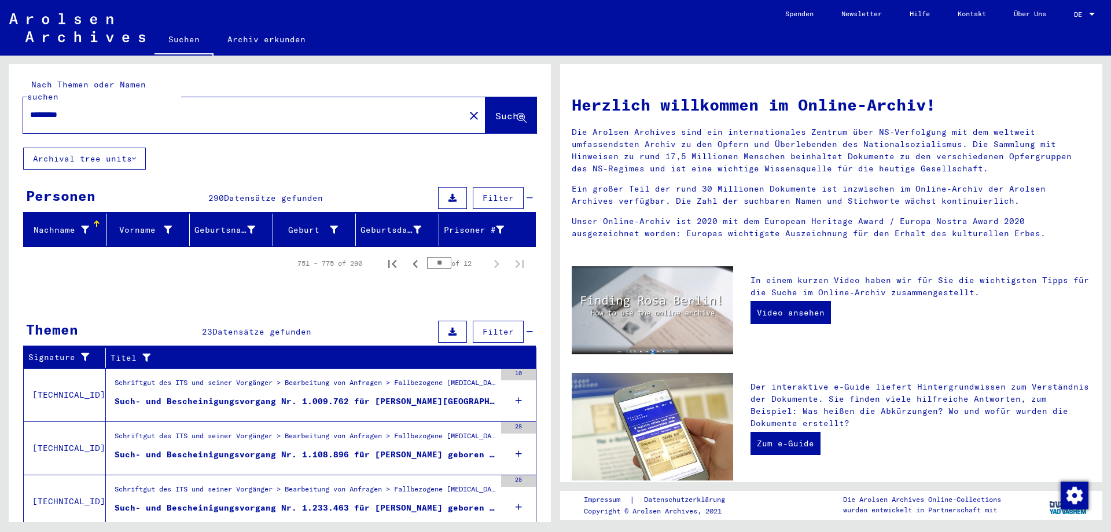
click at [485, 113] on button "Suche" at bounding box center [510, 115] width 51 height 36
click at [495, 110] on span "Suche" at bounding box center [509, 116] width 29 height 12
